Goal: Information Seeking & Learning: Check status

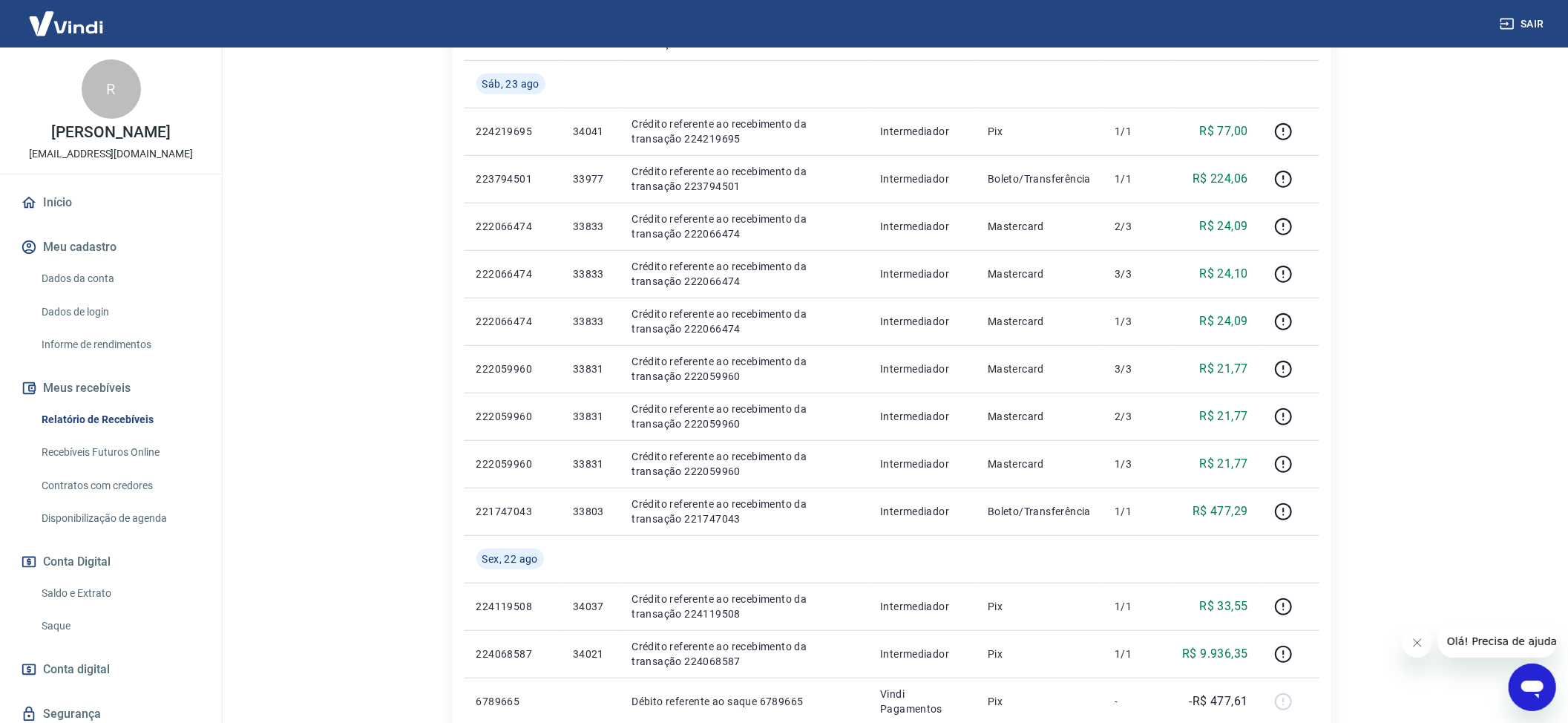
scroll to position [891, 0]
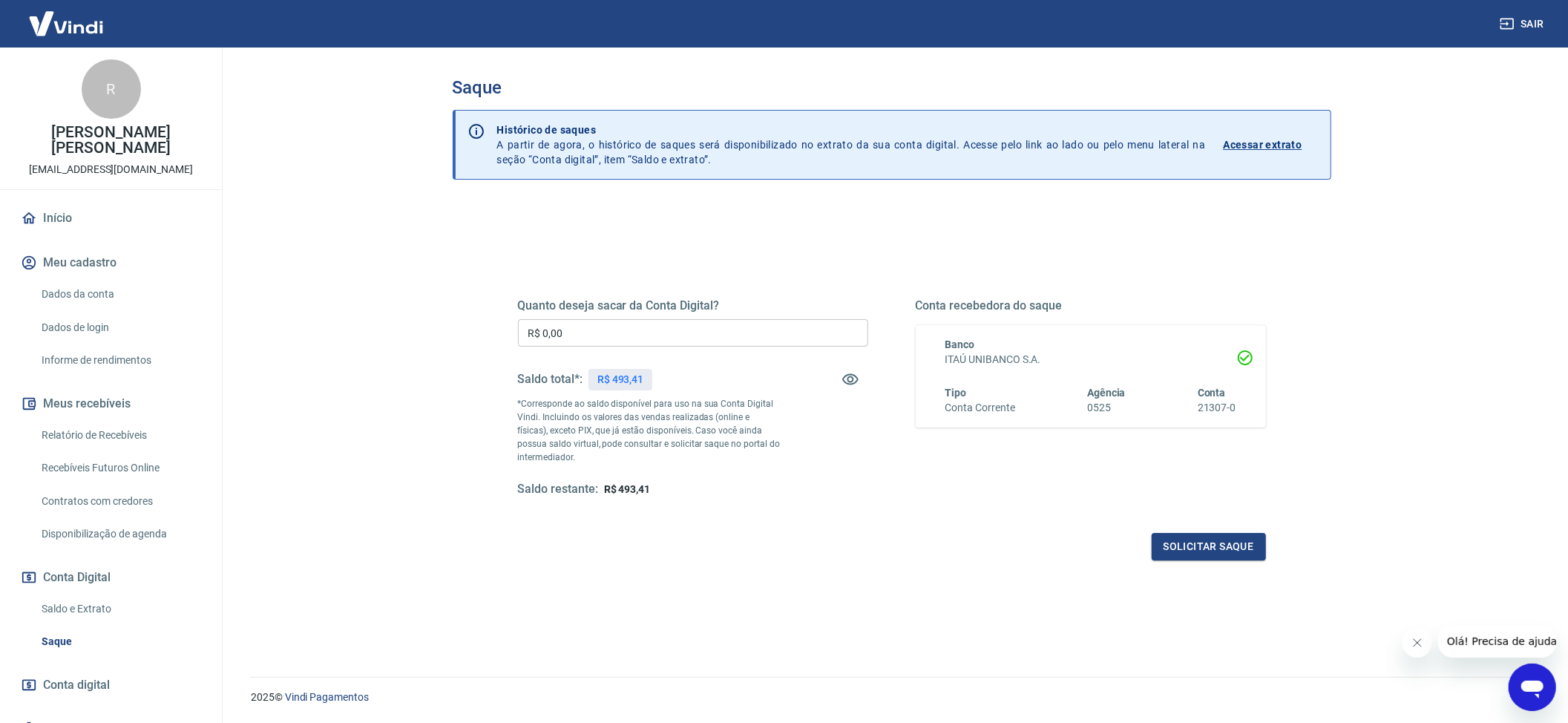
scroll to position [45, 0]
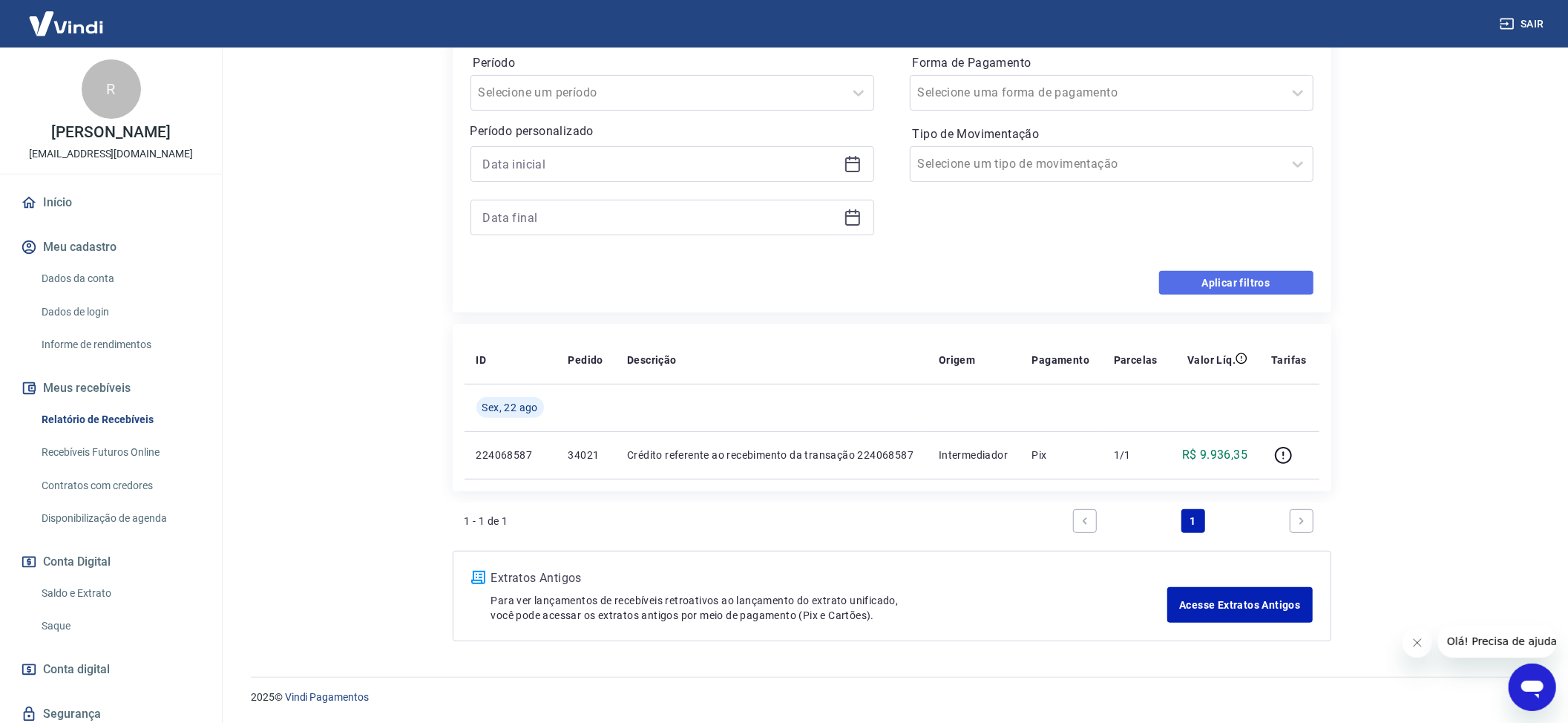
click at [1257, 277] on button "Aplicar filtros" at bounding box center [1236, 283] width 154 height 24
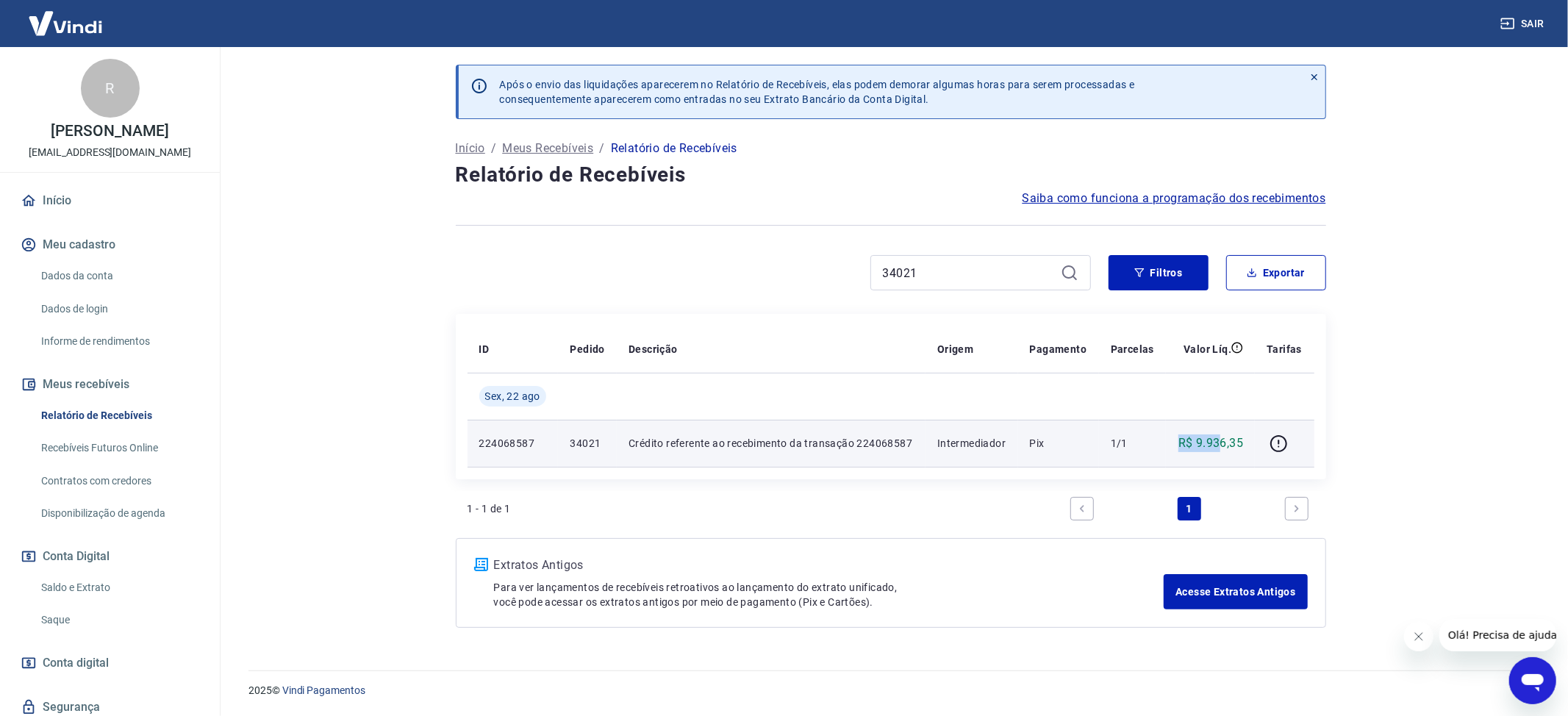
drag, startPoint x: 1178, startPoint y: 442, endPoint x: 1220, endPoint y: 447, distance: 42.3
click at [1220, 447] on div "R$ 9.936,35" at bounding box center [1210, 444] width 65 height 18
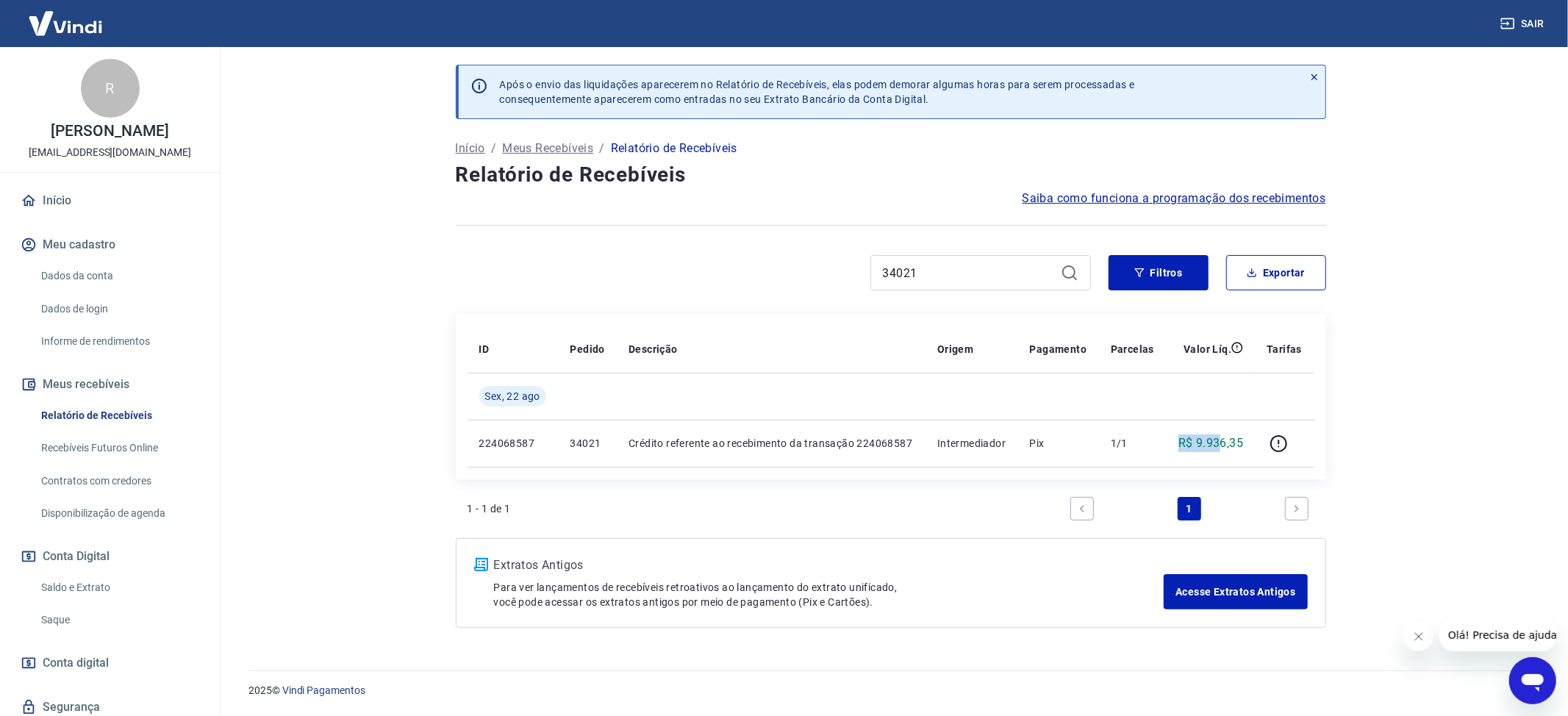
click at [108, 463] on link "Recebíveis Futuros Online" at bounding box center [118, 448] width 167 height 30
click at [1415, 483] on main "Após o envio das liquidações aparecerem no Relatório de Recebíveis, elas podem …" at bounding box center [890, 382] width 1355 height 669
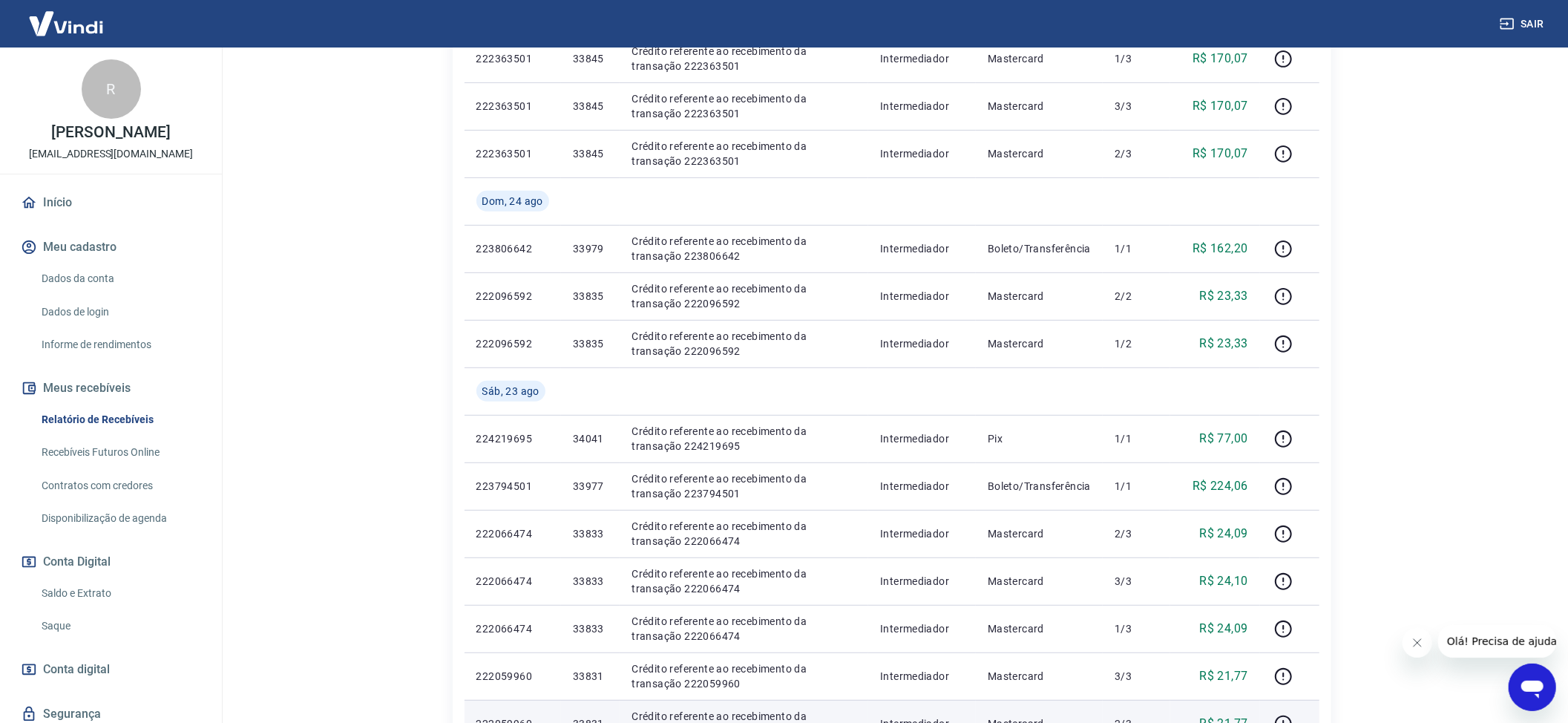
scroll to position [841, 0]
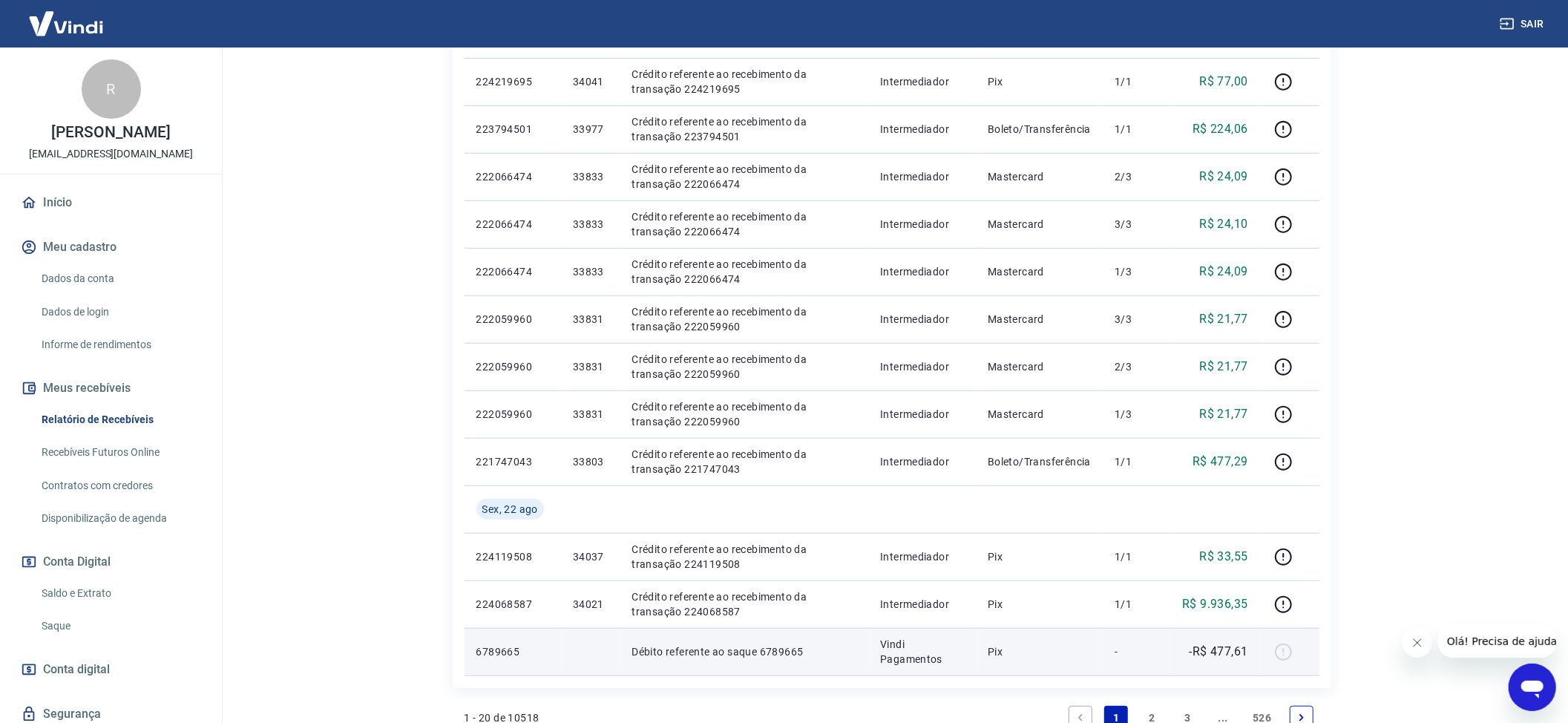
click at [802, 651] on p "Débito referente ao saque 6789665" at bounding box center [744, 652] width 225 height 15
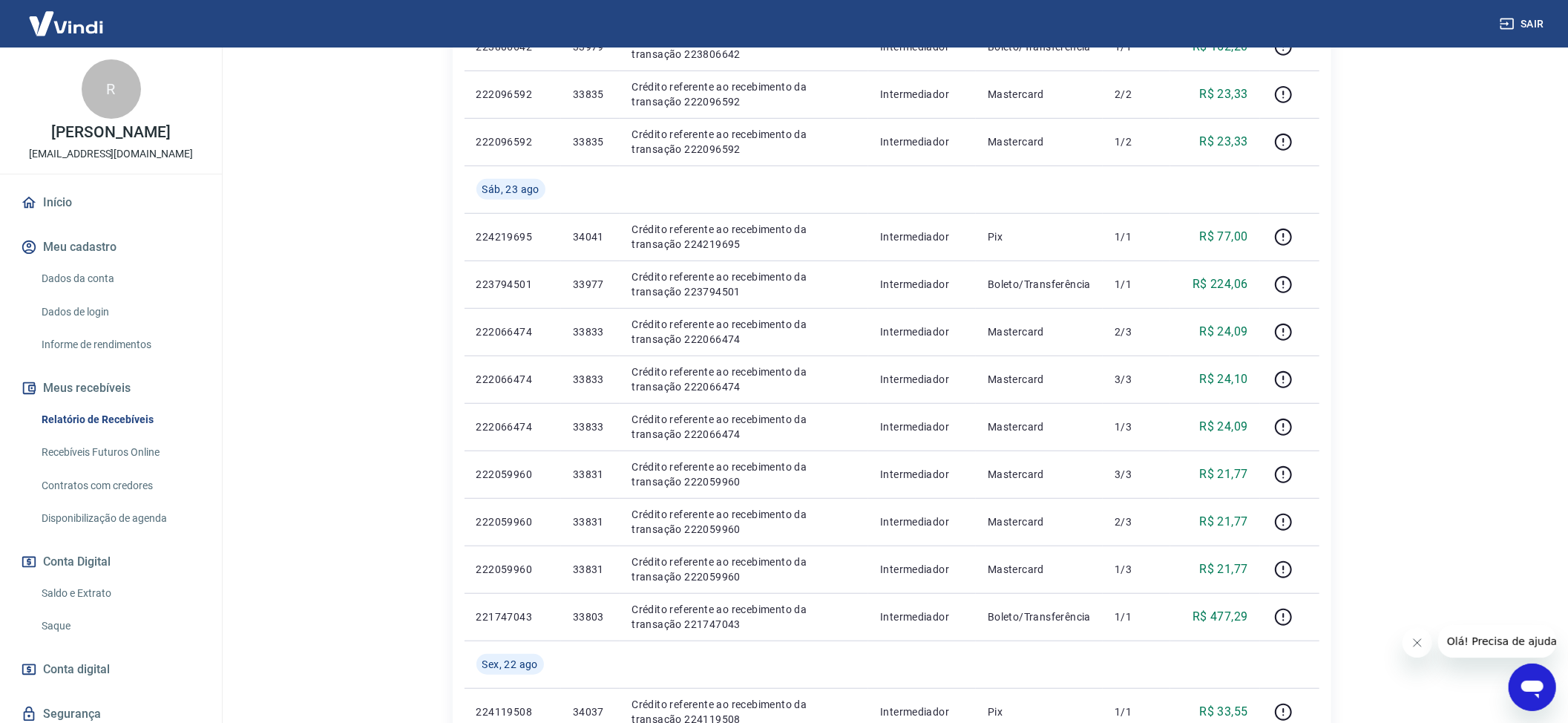
scroll to position [940, 0]
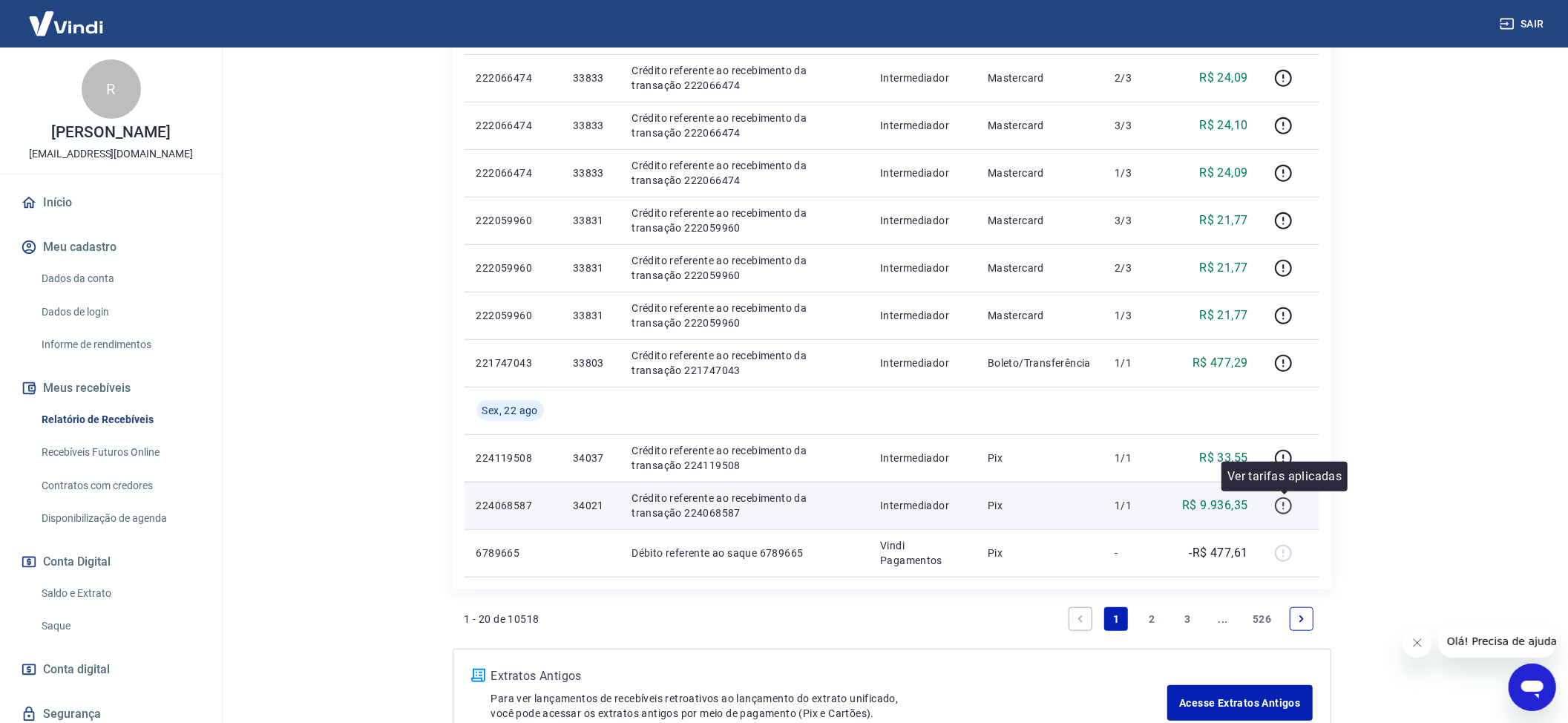
click at [1285, 508] on icon "button" at bounding box center [1284, 508] width 2 height 2
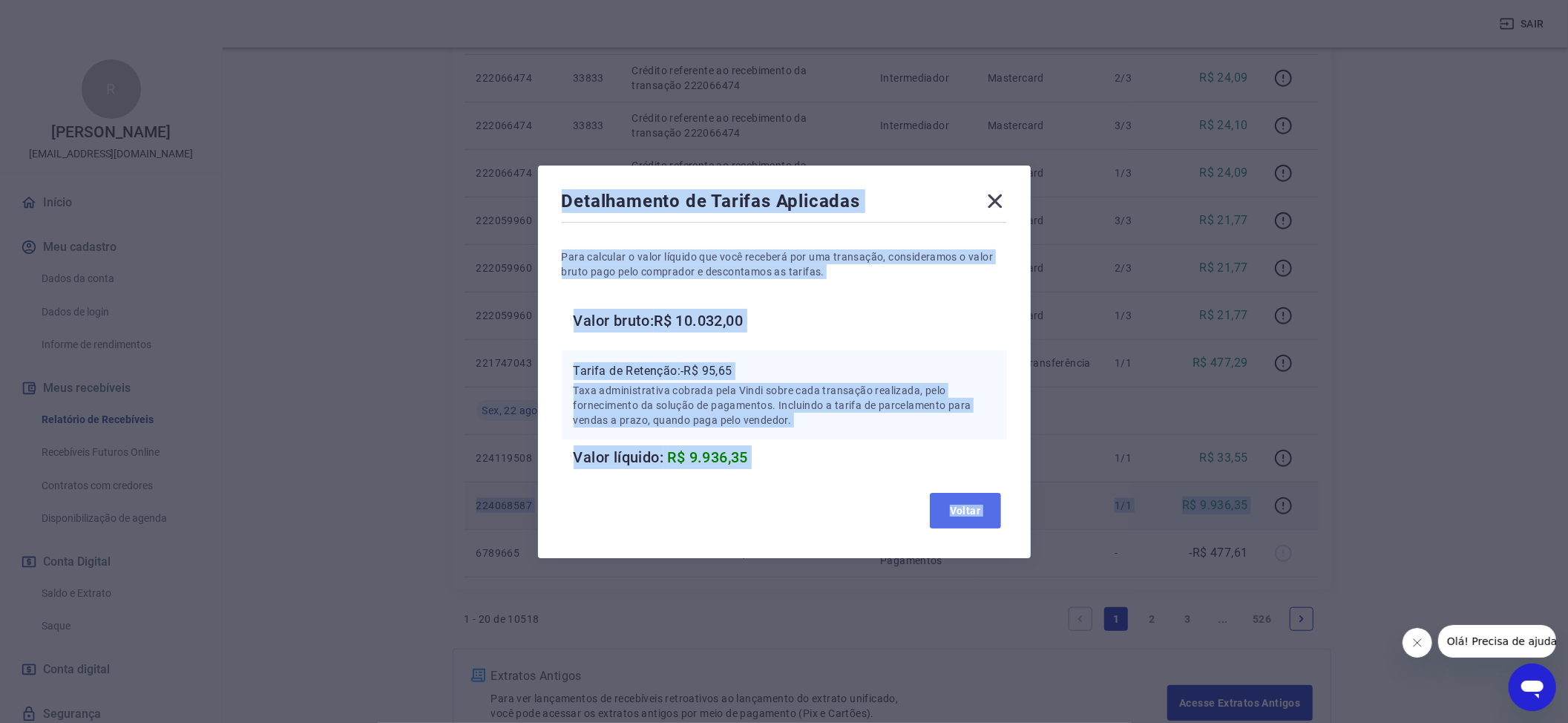
click at [968, 511] on button "Voltar" at bounding box center [966, 510] width 71 height 36
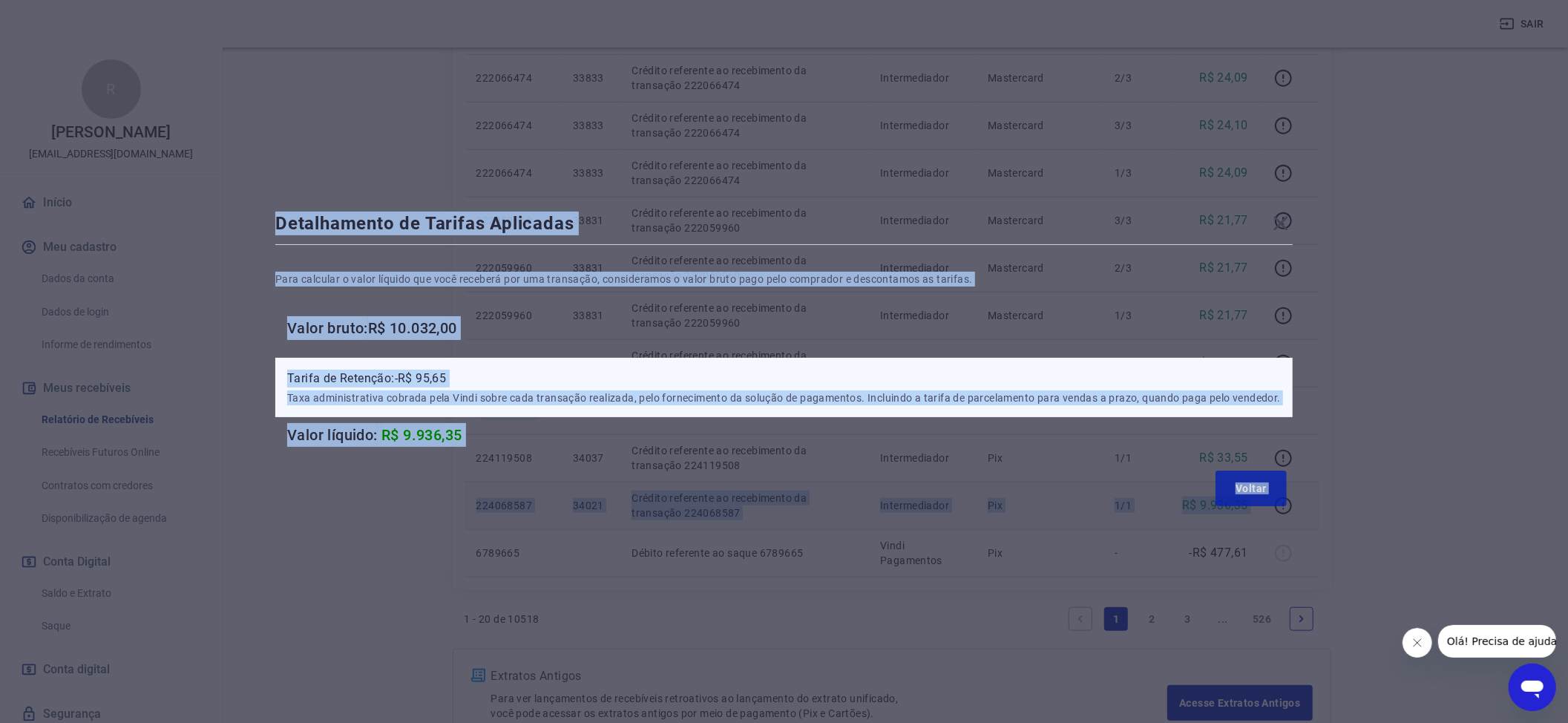
click at [968, 511] on td "Intermediador" at bounding box center [923, 506] width 108 height 47
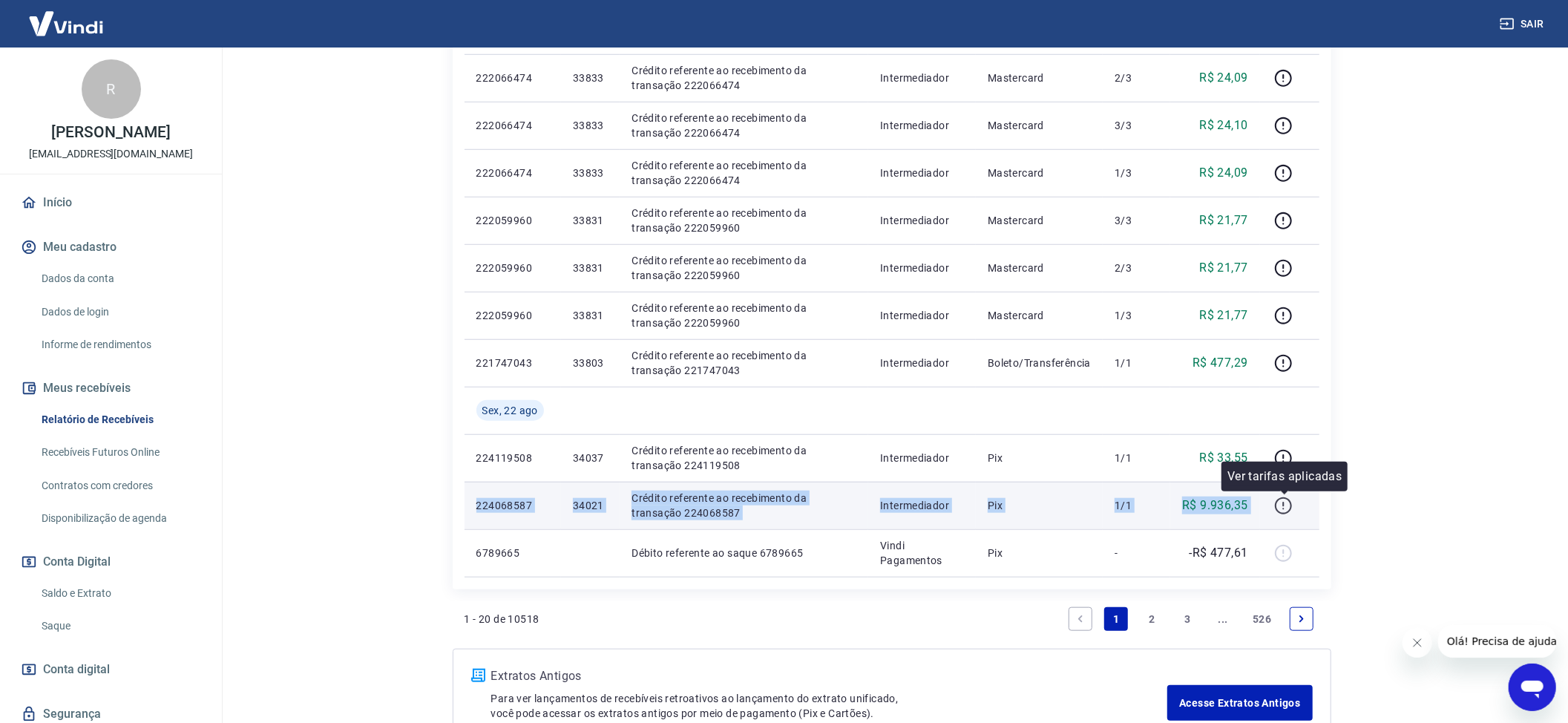
click at [1274, 508] on button "button" at bounding box center [1284, 506] width 24 height 24
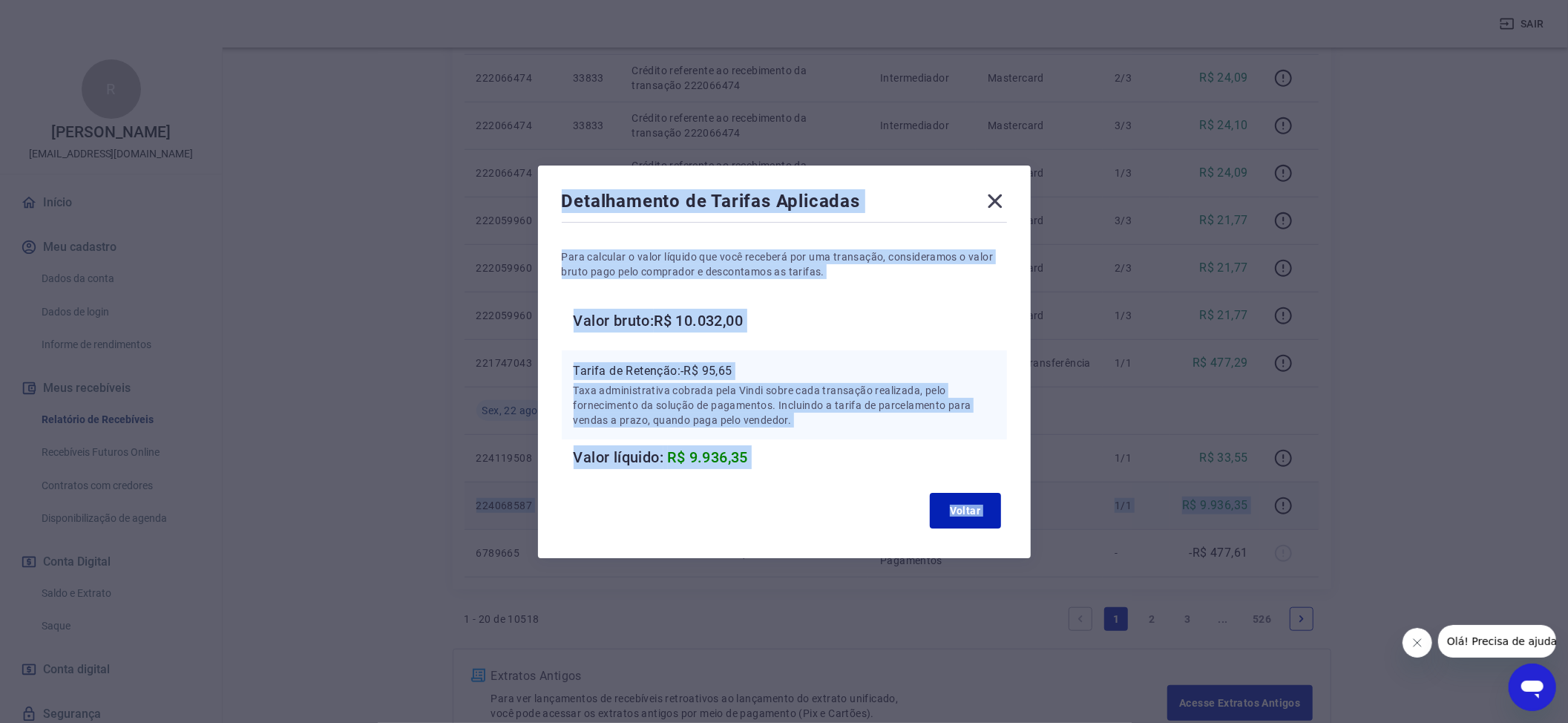
click at [737, 316] on h6 "Valor bruto: R$ 10.032,00" at bounding box center [790, 320] width 434 height 24
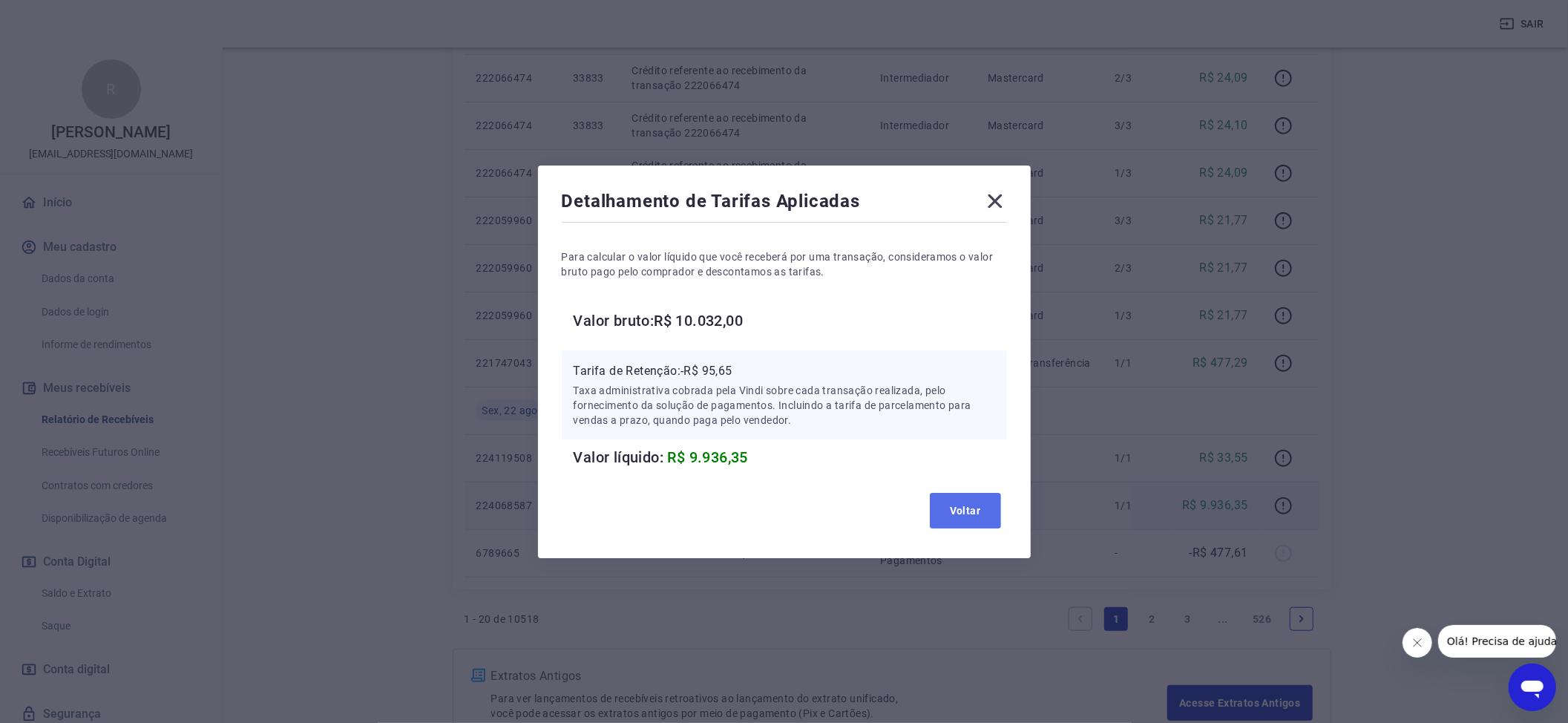
click at [967, 500] on button "Voltar" at bounding box center [966, 510] width 71 height 36
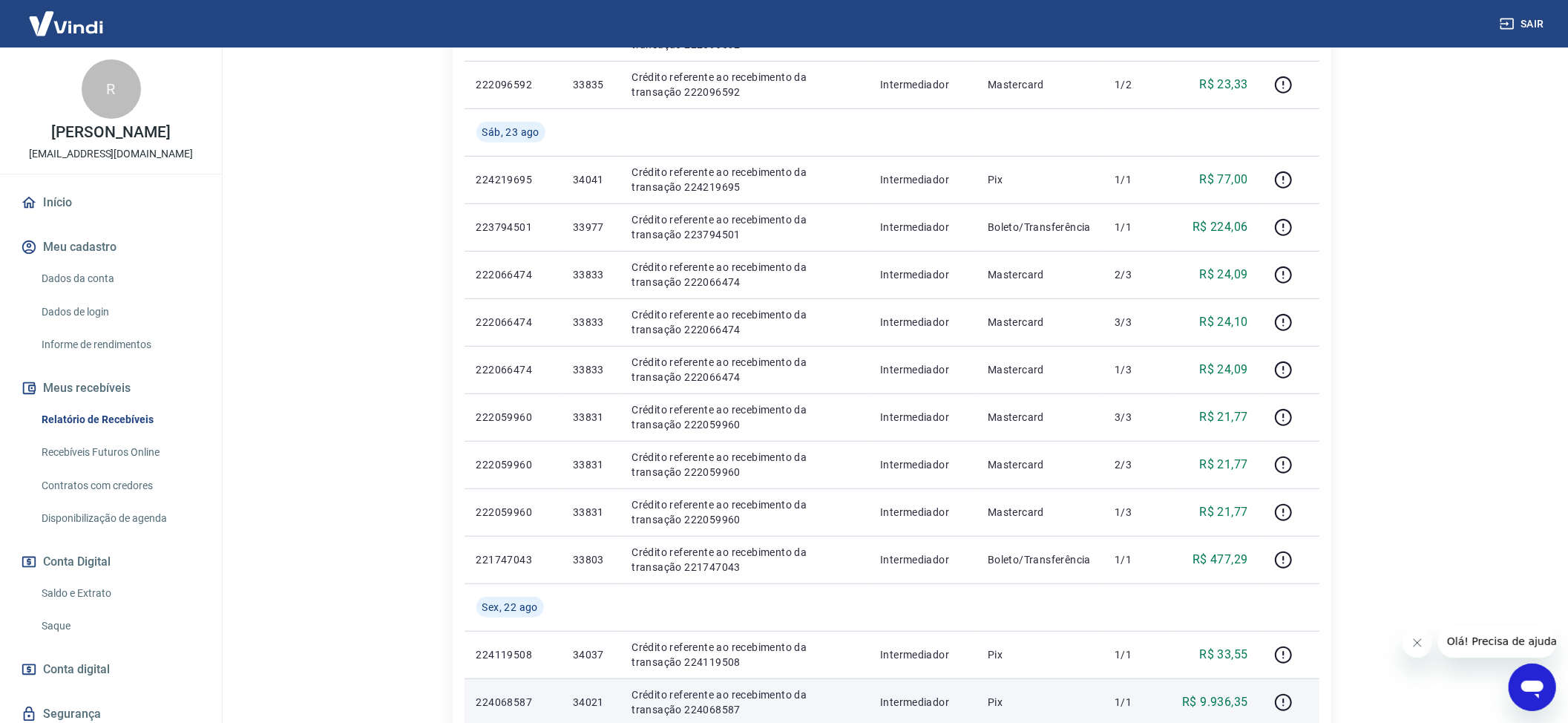
scroll to position [742, 0]
